Goal: Information Seeking & Learning: Learn about a topic

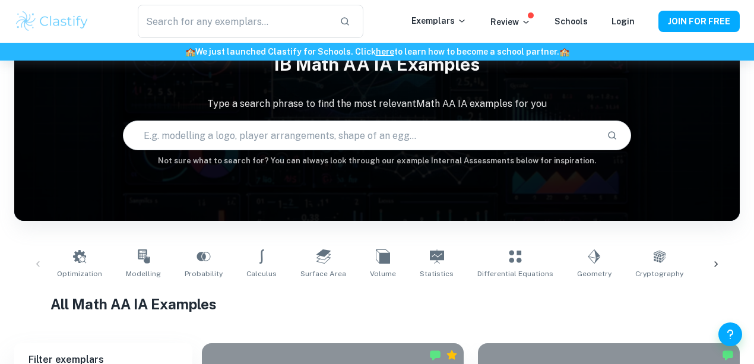
scroll to position [39, 0]
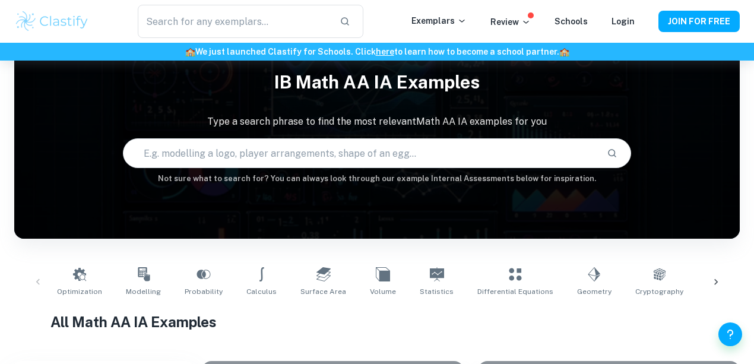
click at [382, 153] on input "text" at bounding box center [359, 153] width 473 height 33
type input "wheel"
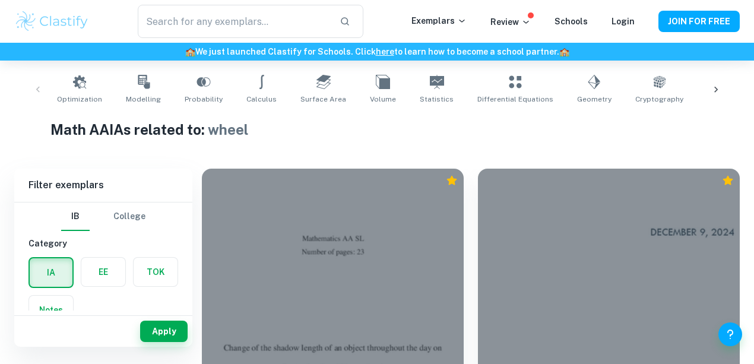
scroll to position [79, 0]
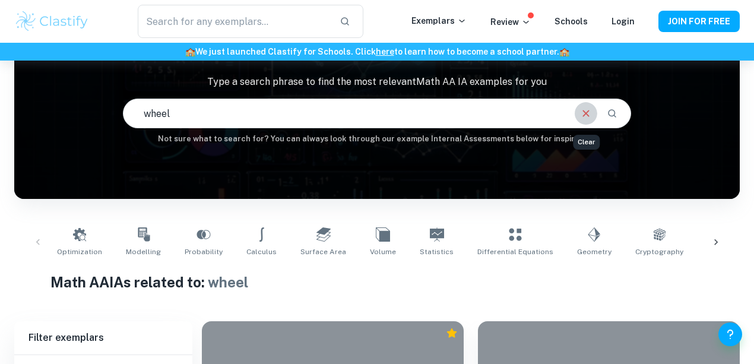
click at [565, 113] on icon "Clear" at bounding box center [585, 113] width 13 height 13
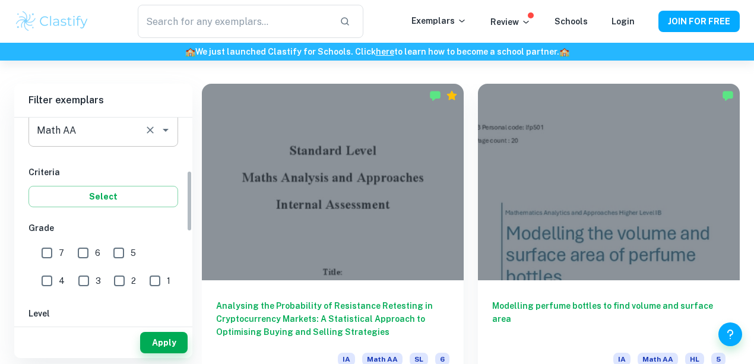
scroll to position [198, 0]
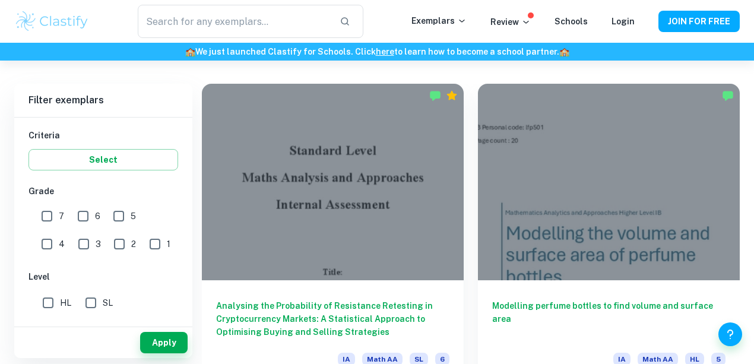
click at [53, 220] on input "7" at bounding box center [47, 216] width 24 height 24
checkbox input "true"
click at [164, 272] on button "Apply" at bounding box center [163, 342] width 47 height 21
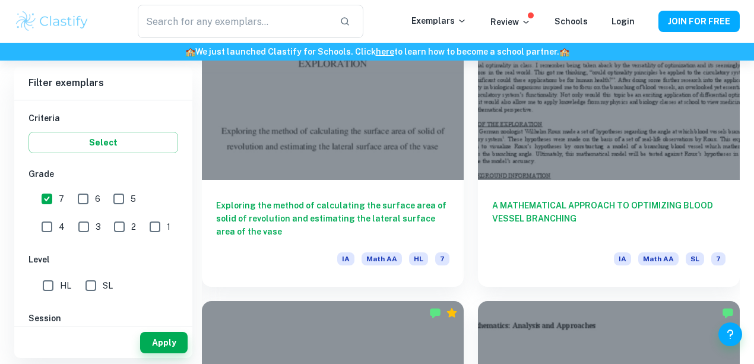
scroll to position [2335, 0]
